Goal: Task Accomplishment & Management: Manage account settings

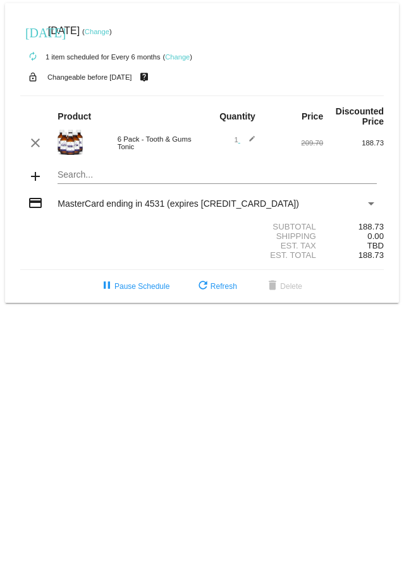
click at [109, 31] on link "Change" at bounding box center [97, 32] width 25 height 8
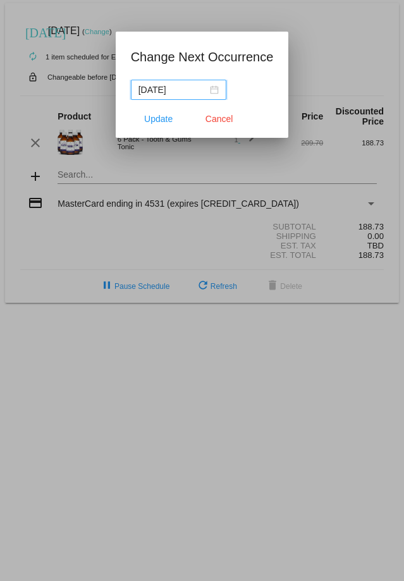
click at [216, 93] on div "[DATE]" at bounding box center [178, 90] width 80 height 14
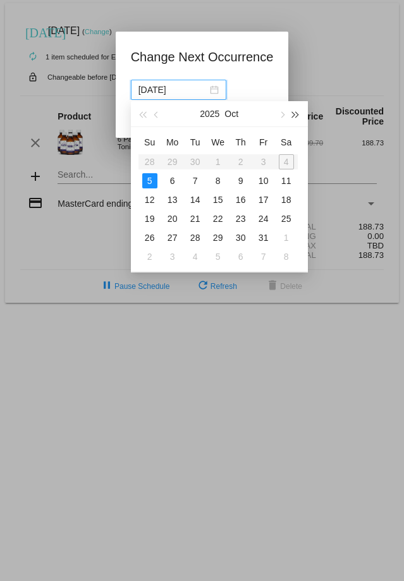
click at [294, 116] on span "button" at bounding box center [295, 115] width 6 height 6
click at [142, 121] on button "button" at bounding box center [143, 113] width 14 height 25
click at [281, 115] on span "button" at bounding box center [281, 115] width 6 height 6
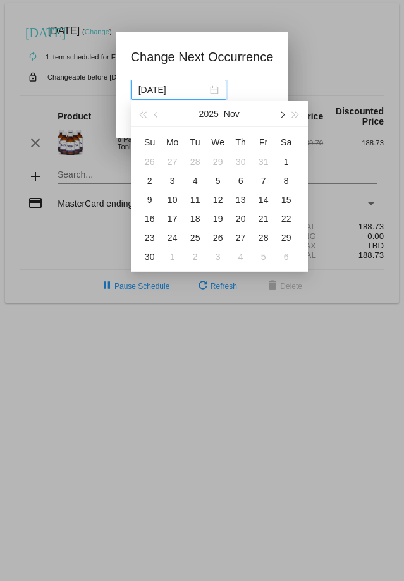
click at [281, 115] on span "button" at bounding box center [281, 115] width 6 height 6
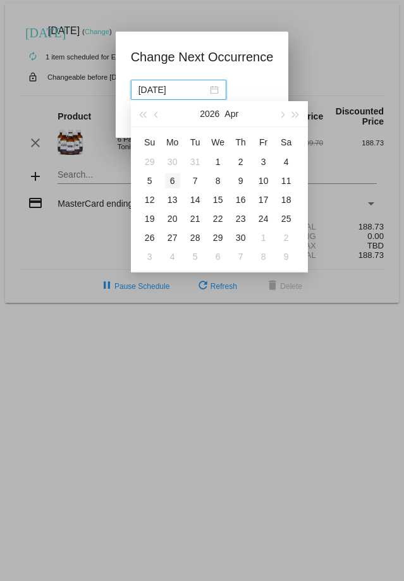
click at [171, 178] on div "6" at bounding box center [172, 180] width 15 height 15
type input "[DATE]"
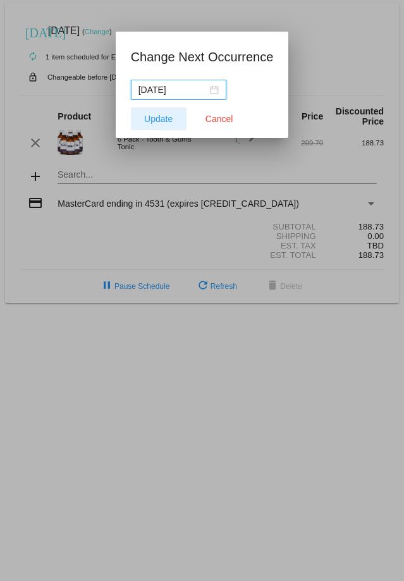
click at [161, 119] on span "Update" at bounding box center [158, 119] width 28 height 10
